Goal: Information Seeking & Learning: Learn about a topic

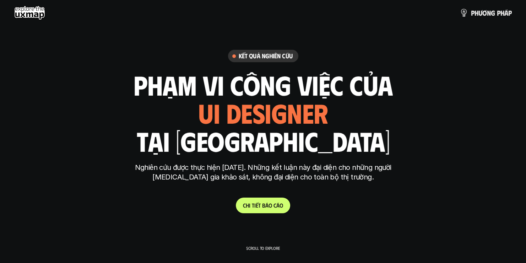
click at [259, 206] on p "C h i t i ế t b á o c á o" at bounding box center [263, 205] width 40 height 7
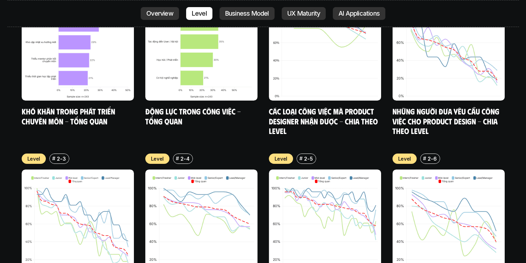
scroll to position [2371, 0]
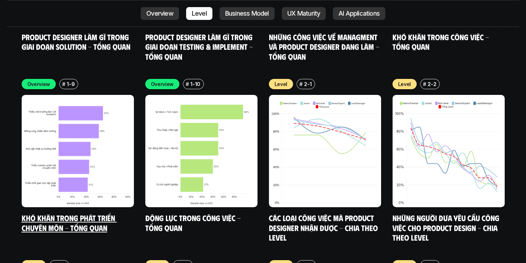
click at [67, 129] on img at bounding box center [78, 151] width 112 height 112
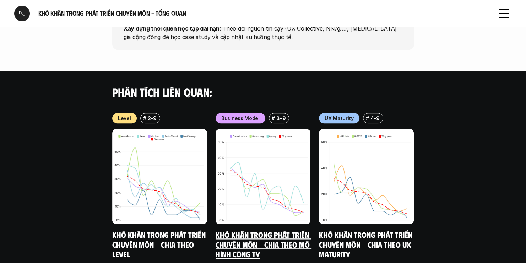
scroll to position [710, 0]
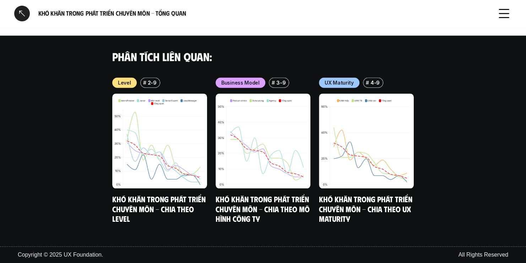
click at [20, 11] on div at bounding box center [22, 14] width 16 height 16
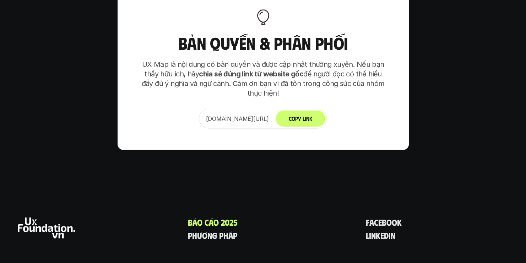
scroll to position [4542, 0]
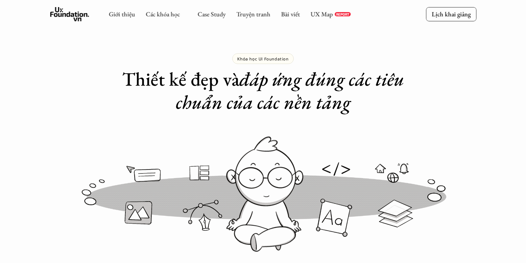
scroll to position [1136, 0]
